Goal: Navigation & Orientation: Find specific page/section

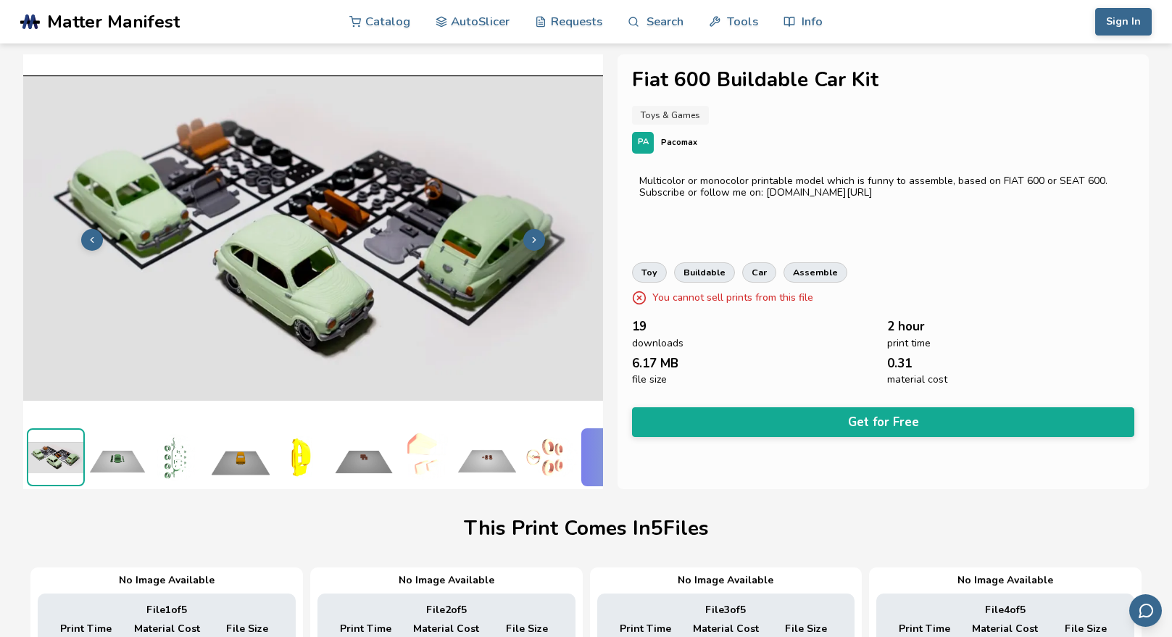
click at [117, 24] on span "Matter Manifest" at bounding box center [113, 22] width 133 height 20
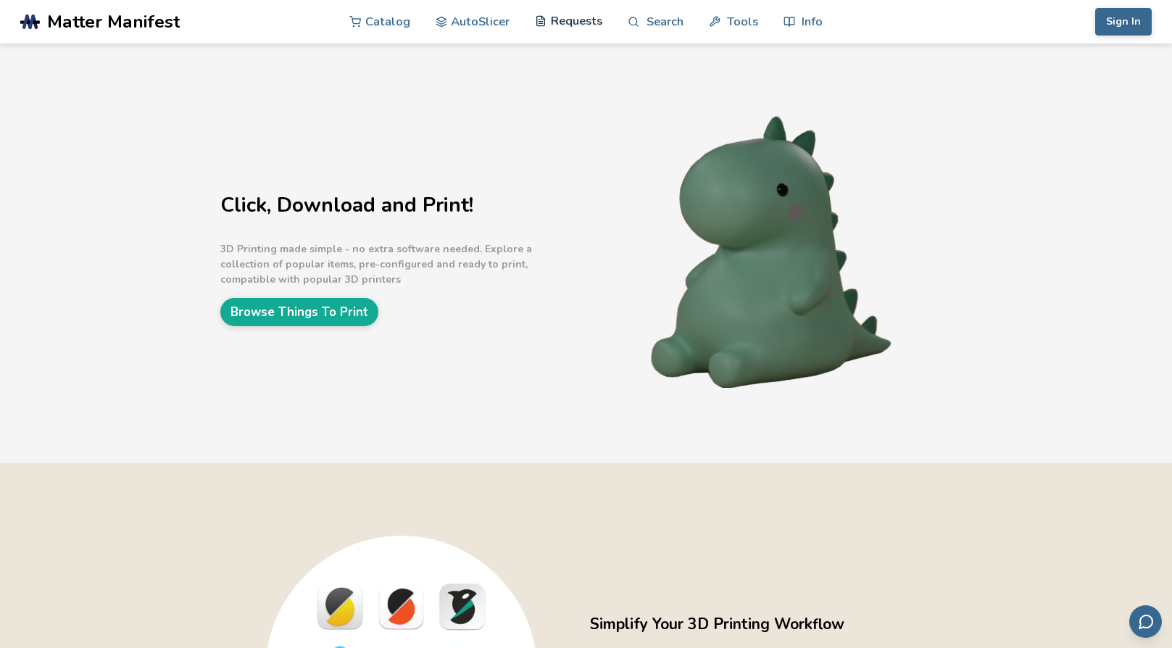
click at [571, 16] on link "Requests" at bounding box center [568, 20] width 67 height 43
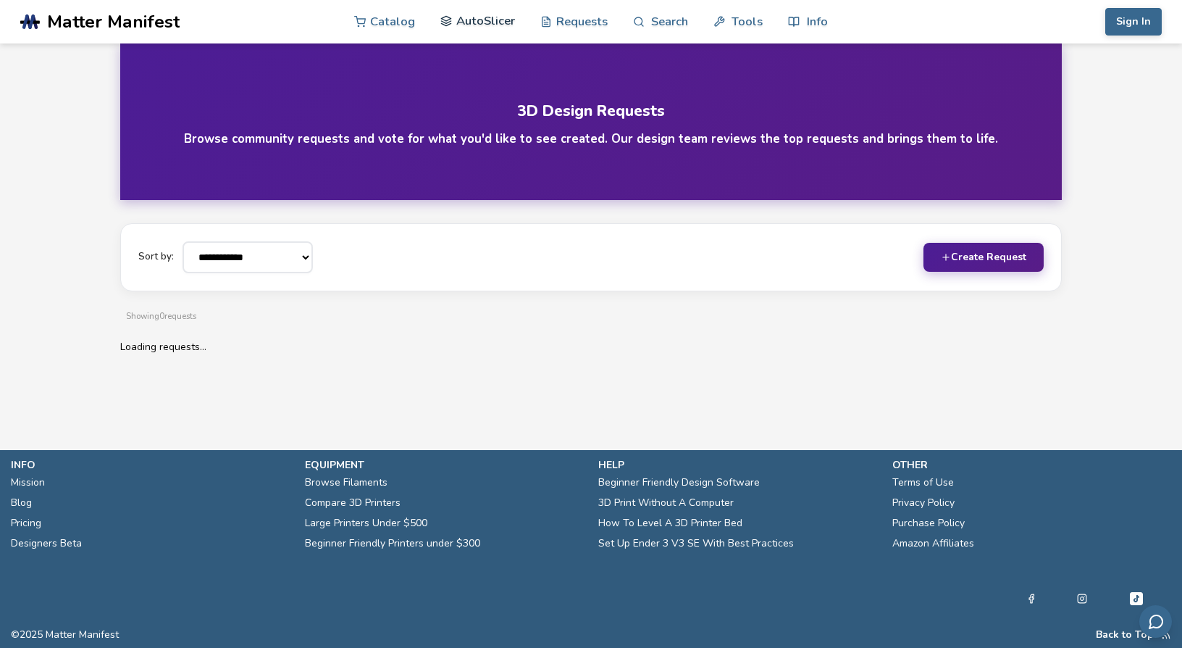
click at [488, 20] on link "AutoSlicer" at bounding box center [478, 20] width 75 height 43
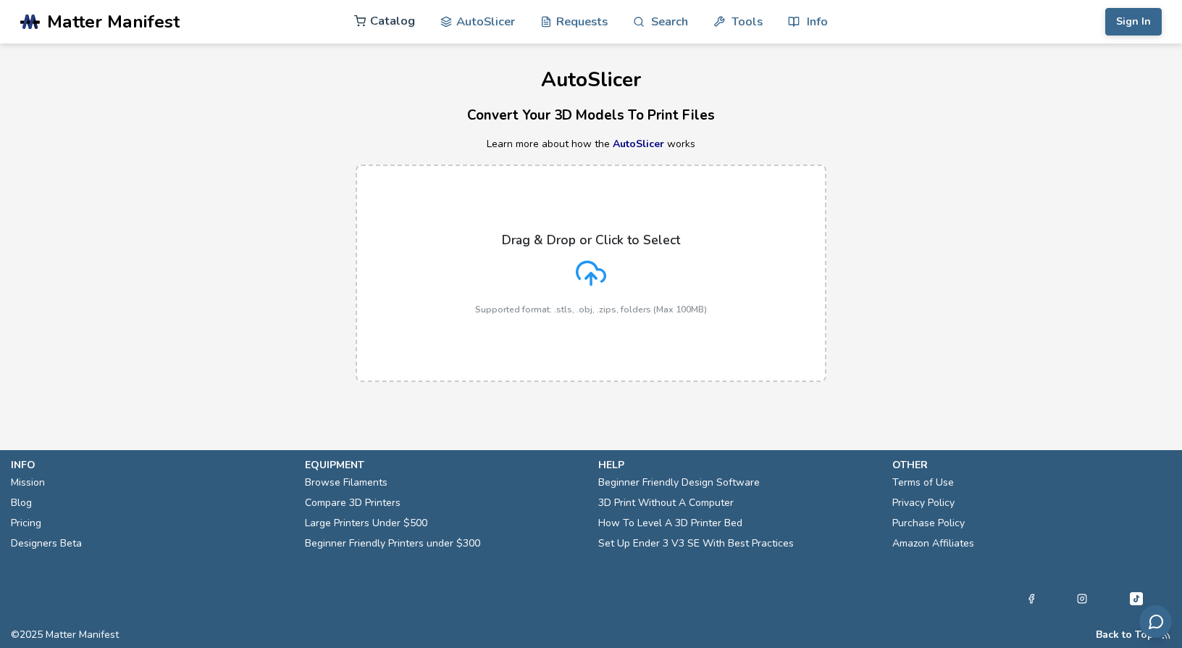
click at [388, 17] on link "Catalog" at bounding box center [384, 20] width 61 height 43
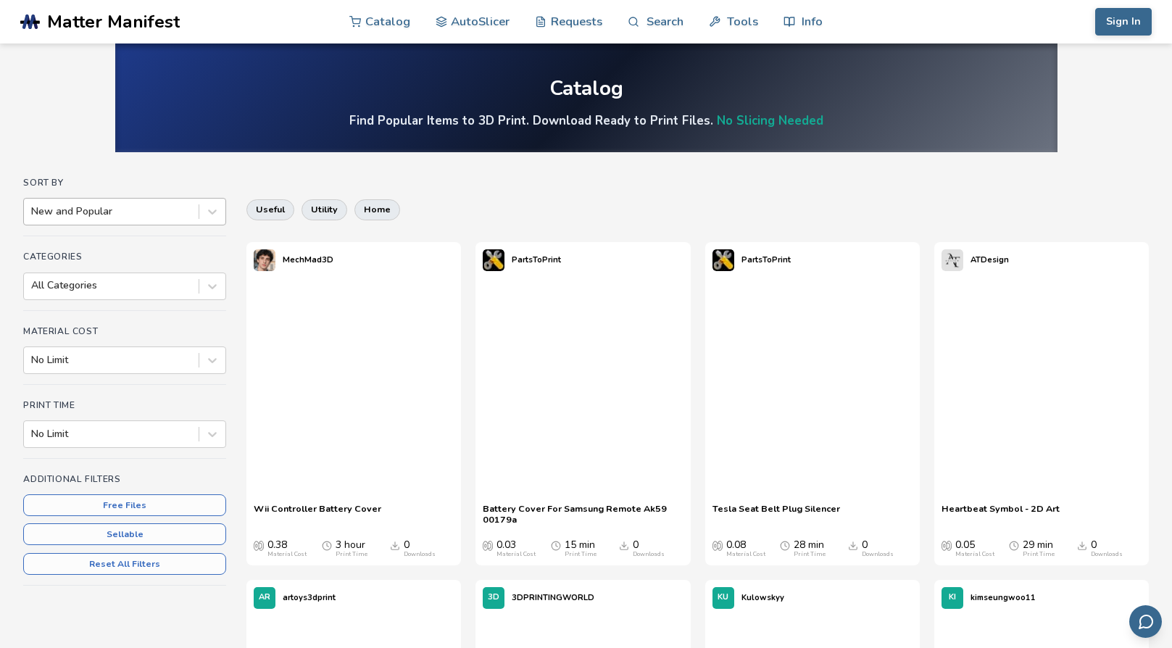
click at [107, 204] on div at bounding box center [111, 211] width 160 height 14
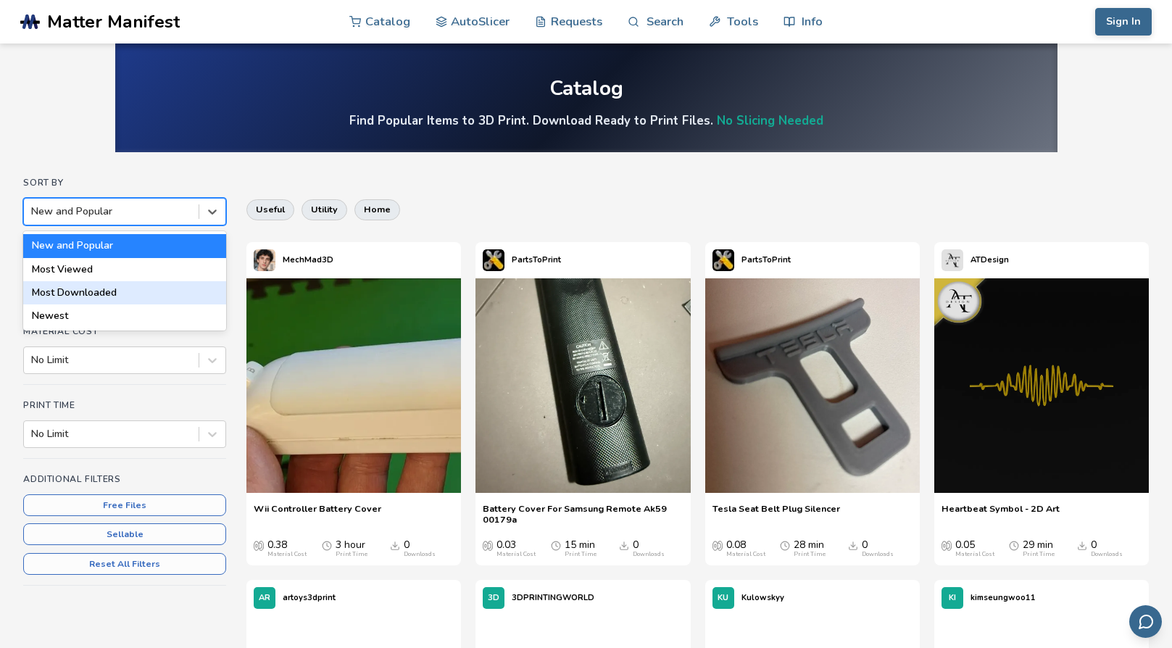
click at [76, 290] on div "Most Downloaded" at bounding box center [124, 292] width 203 height 23
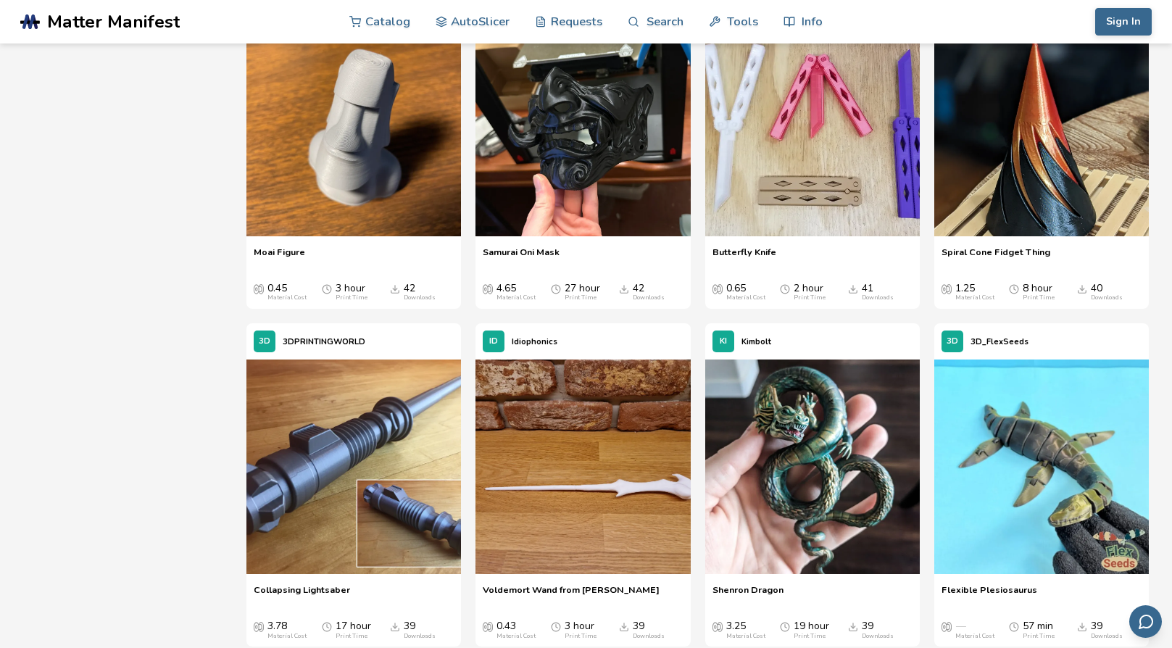
scroll to position [3579, 0]
